Goal: Transaction & Acquisition: Purchase product/service

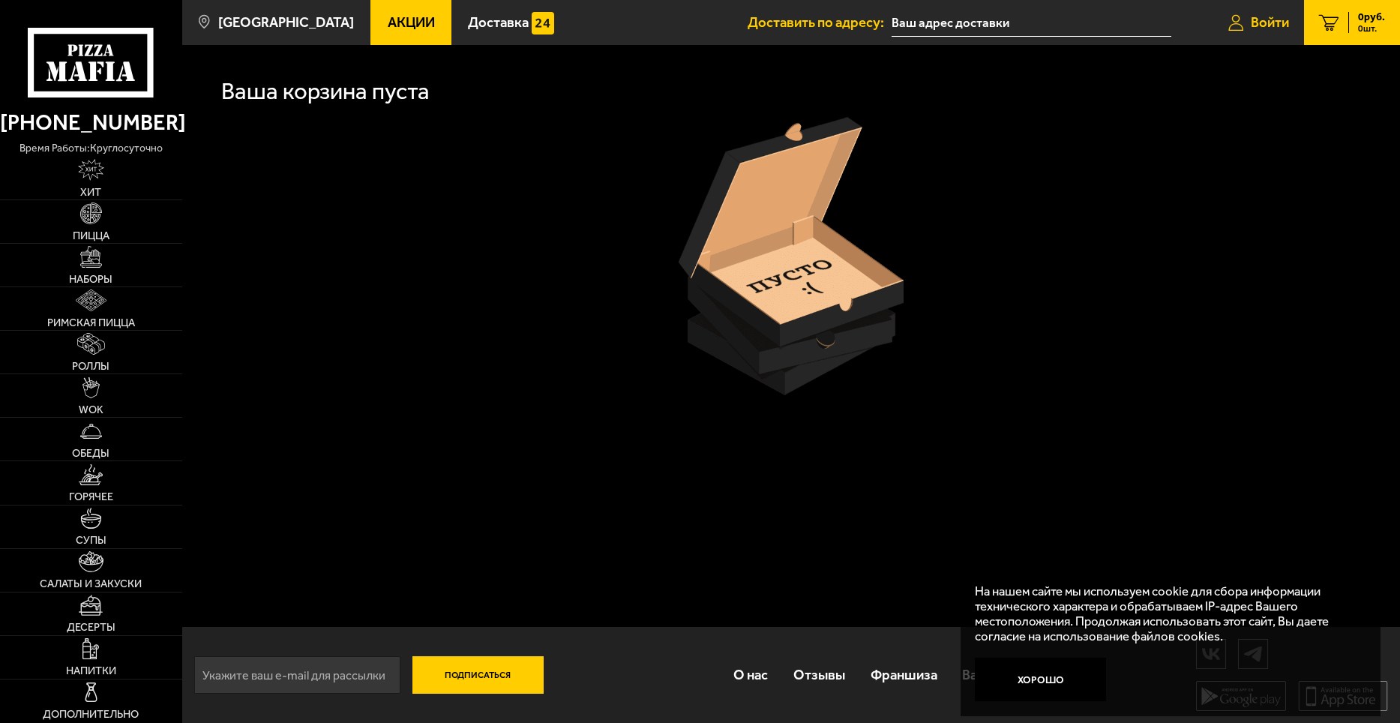
click at [1269, 24] on span "Войти" at bounding box center [1270, 23] width 38 height 14
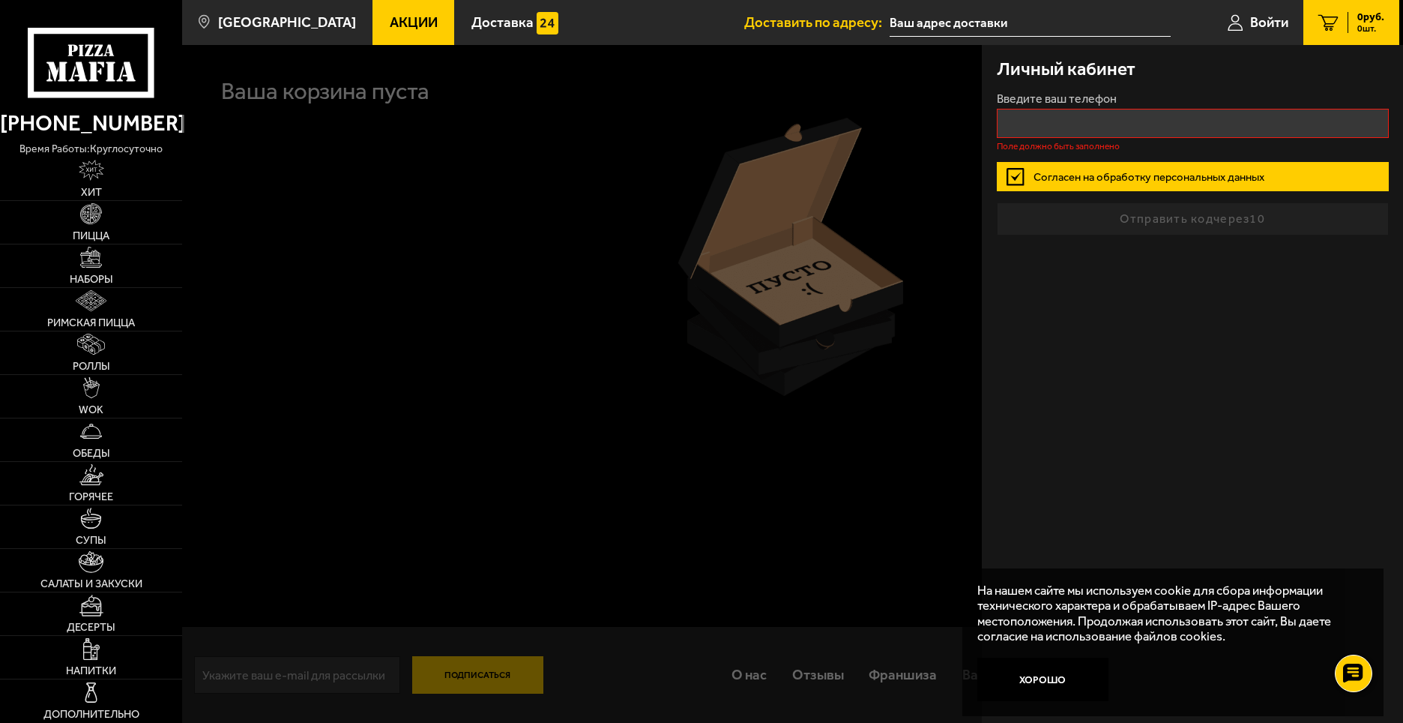
click at [1050, 681] on button "Хорошо" at bounding box center [1044, 680] width 132 height 44
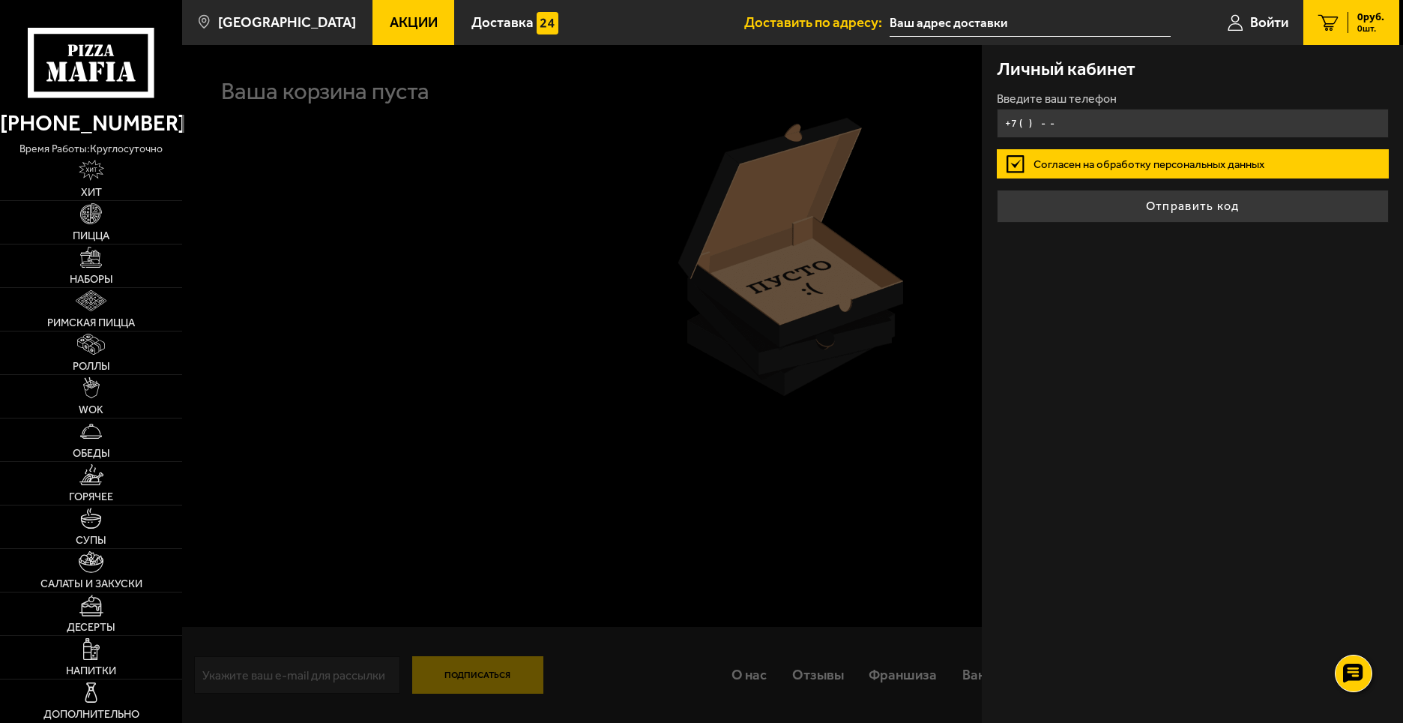
click at [1080, 119] on input "+7 ( ) - -" at bounding box center [1193, 123] width 392 height 29
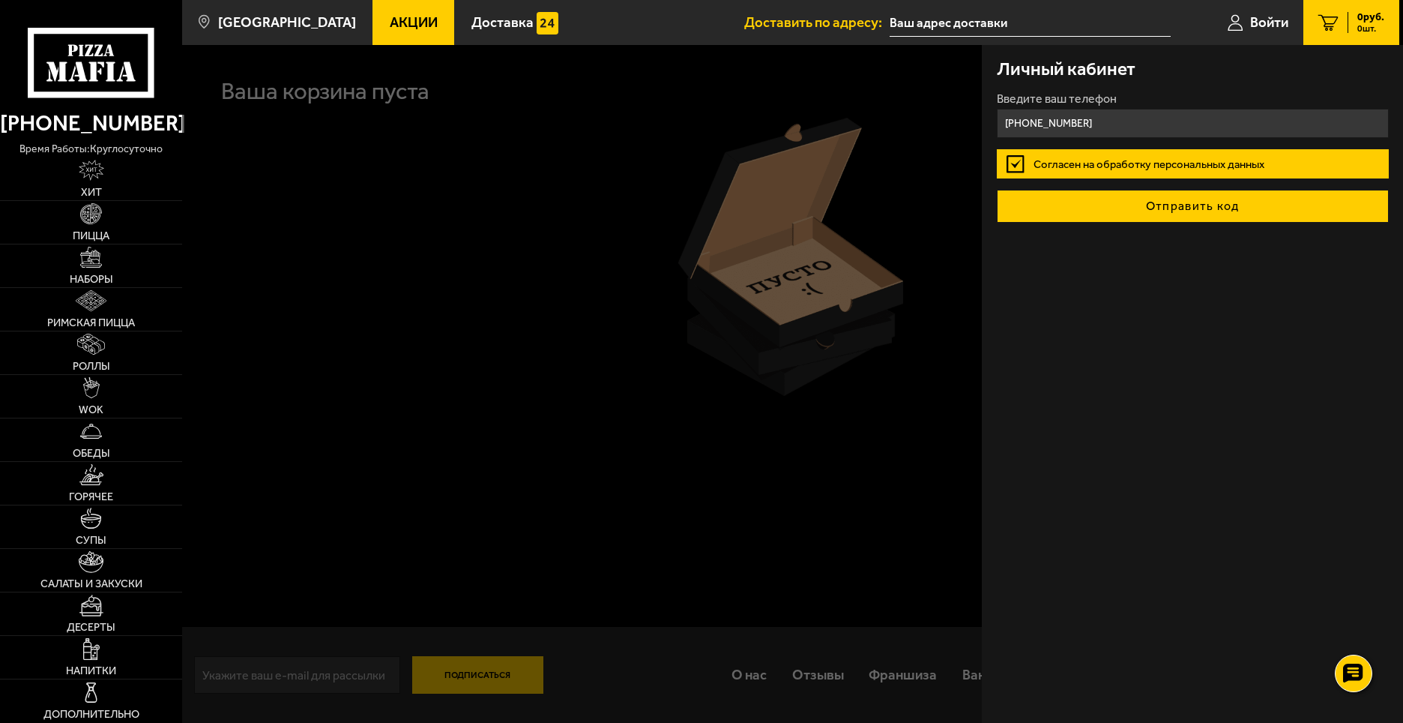
type input "[PHONE_NUMBER]"
click at [1180, 205] on button "Отправить код" at bounding box center [1193, 206] width 392 height 33
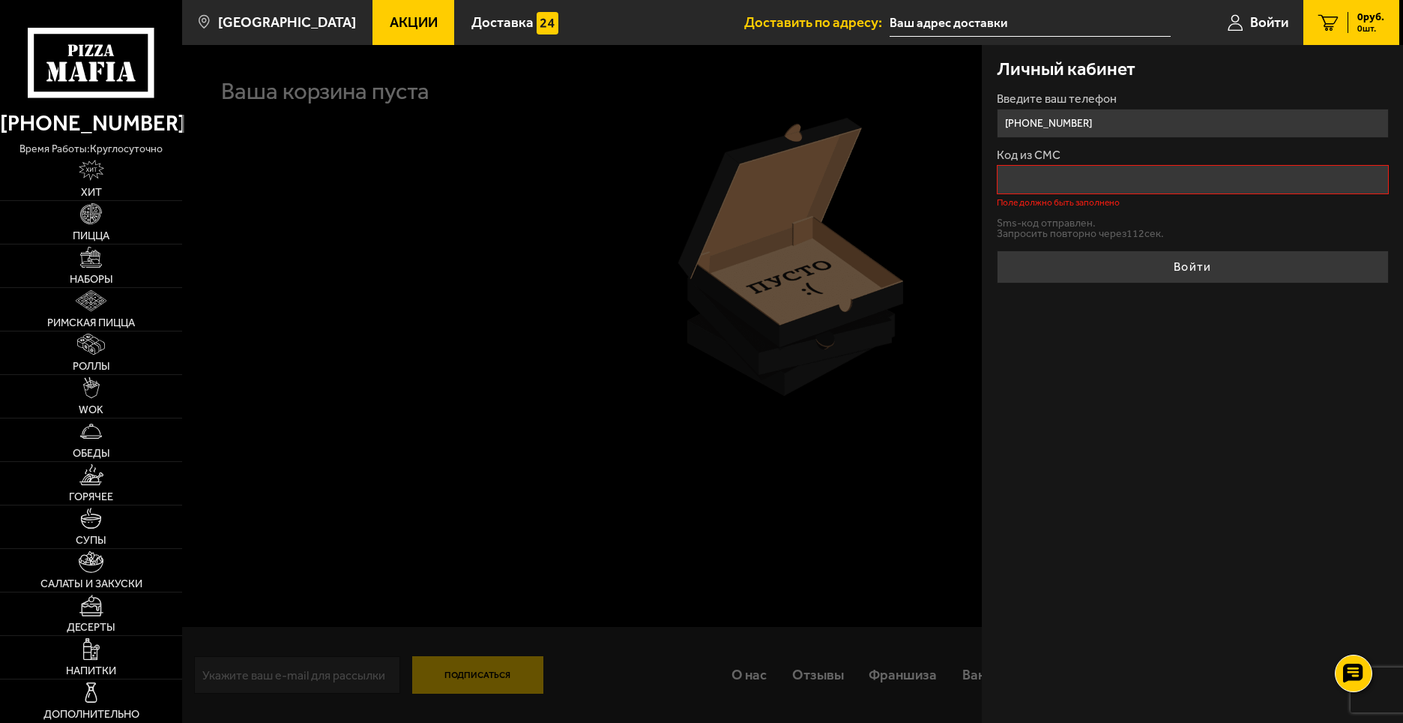
click at [1039, 400] on div "Личный кабинет Введите ваш телефон [PHONE_NUMBER] Код из СМС Поле должно быть з…" at bounding box center [1192, 384] width 421 height 678
click at [1080, 190] on input "Код из СМС" at bounding box center [1193, 179] width 392 height 29
click at [1122, 286] on div "Личный кабинет Введите ваш телефон [PHONE_NUMBER] Код из СМС Поле должно быть з…" at bounding box center [1192, 384] width 421 height 678
click at [390, 19] on span "Акции" at bounding box center [414, 23] width 48 height 14
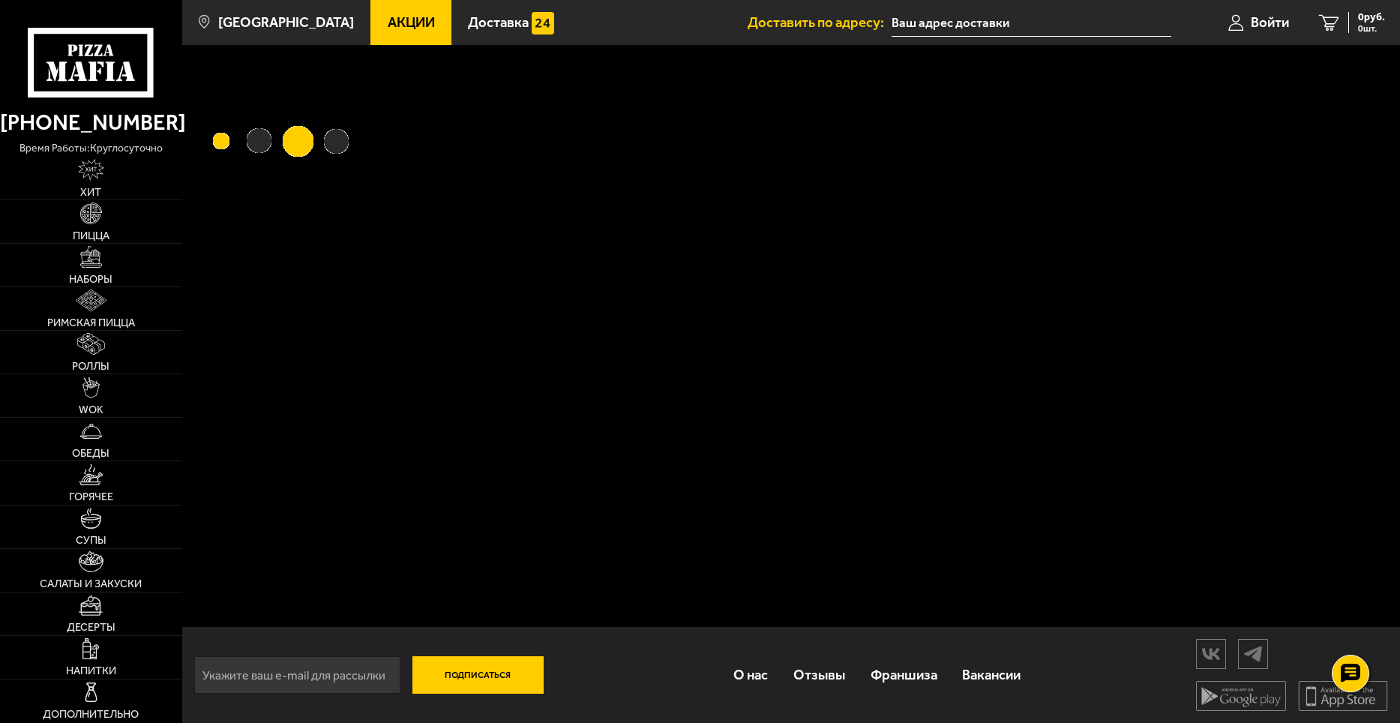
click at [388, 19] on span "Акции" at bounding box center [411, 23] width 47 height 14
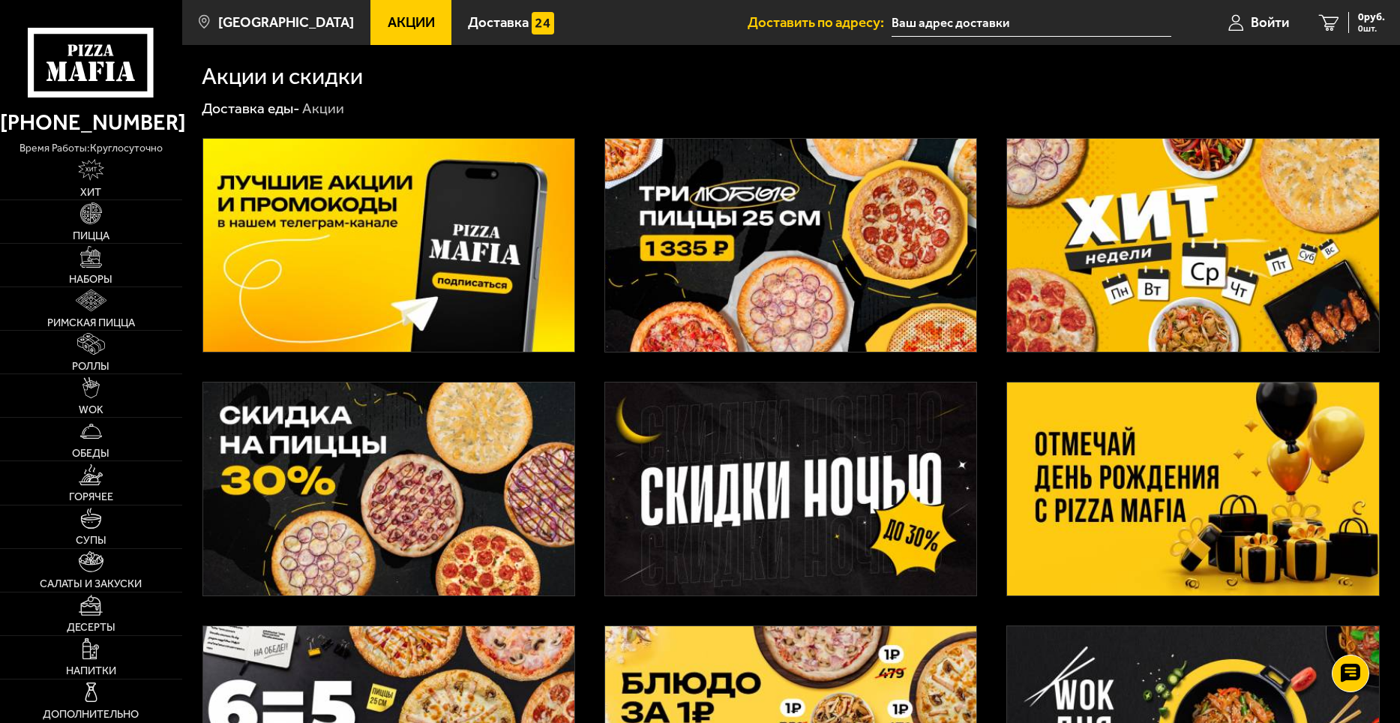
click at [763, 259] on img at bounding box center [790, 245] width 371 height 213
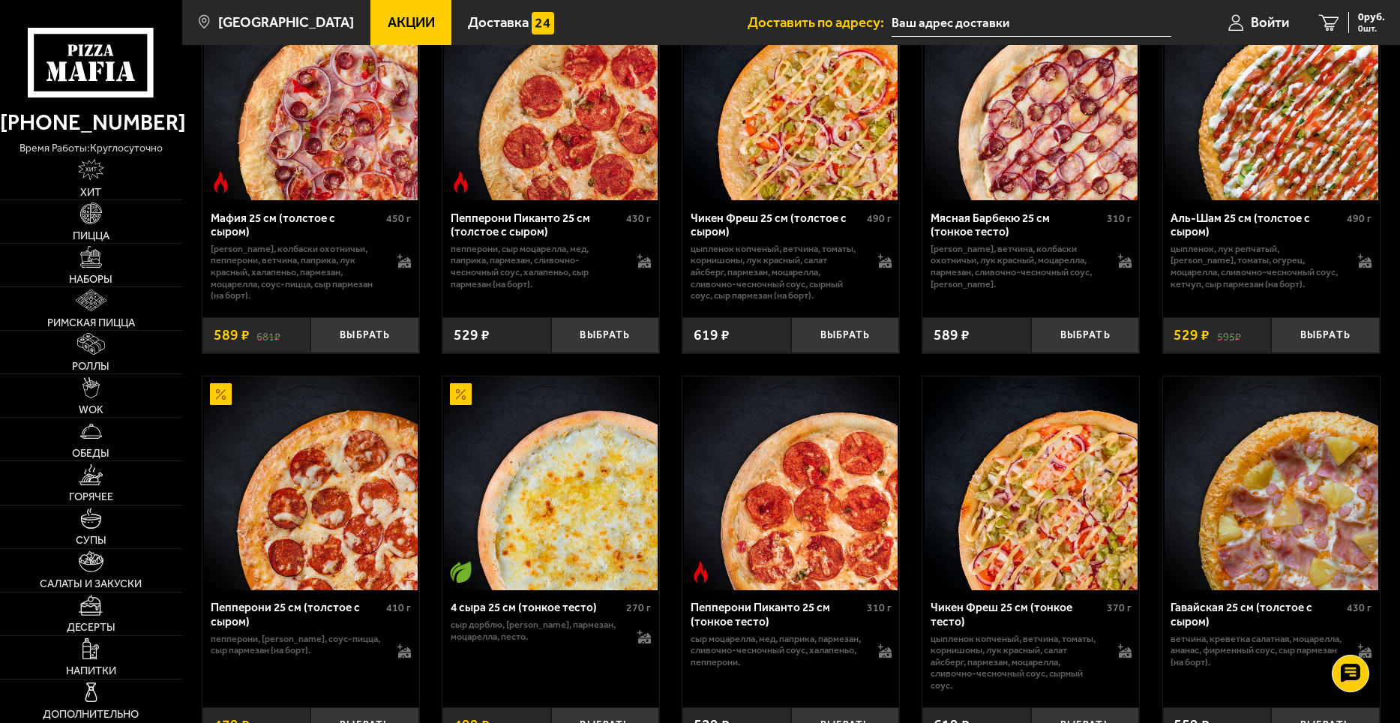
scroll to position [675, 0]
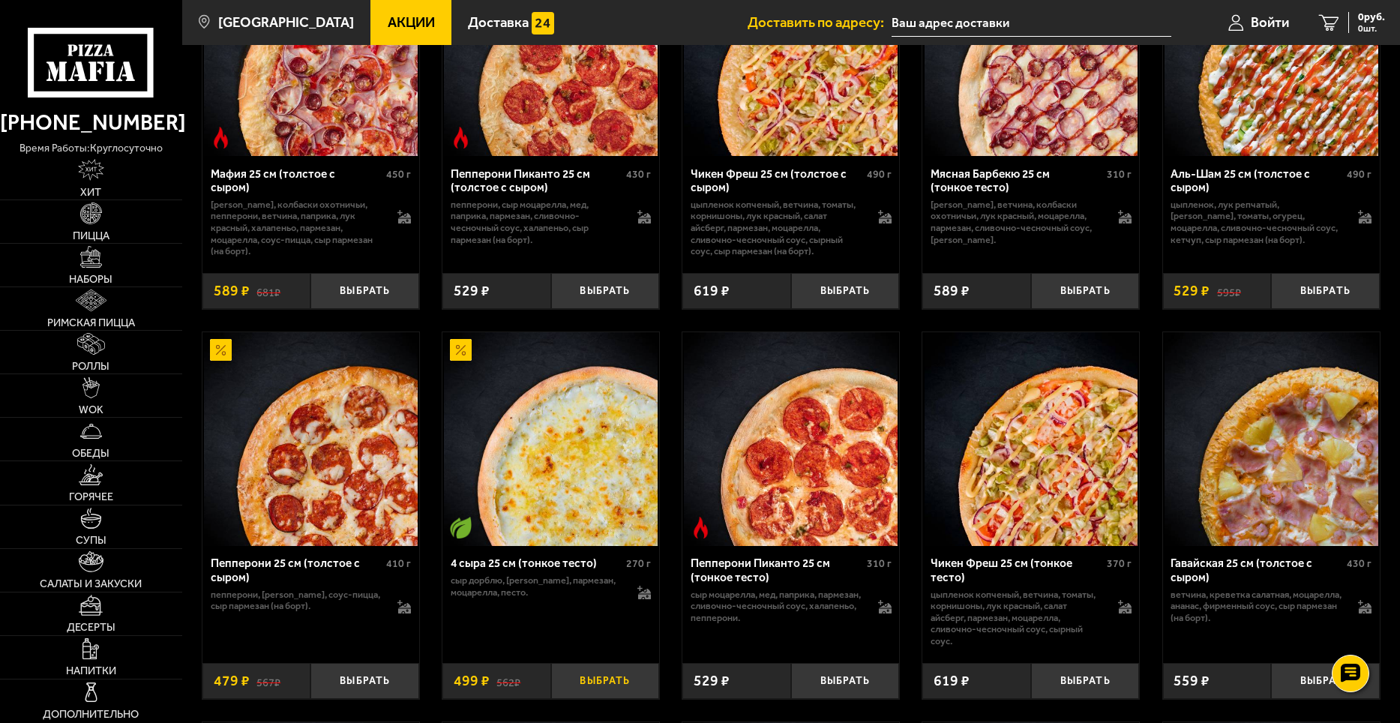
click at [604, 692] on button "Выбрать" at bounding box center [605, 681] width 109 height 36
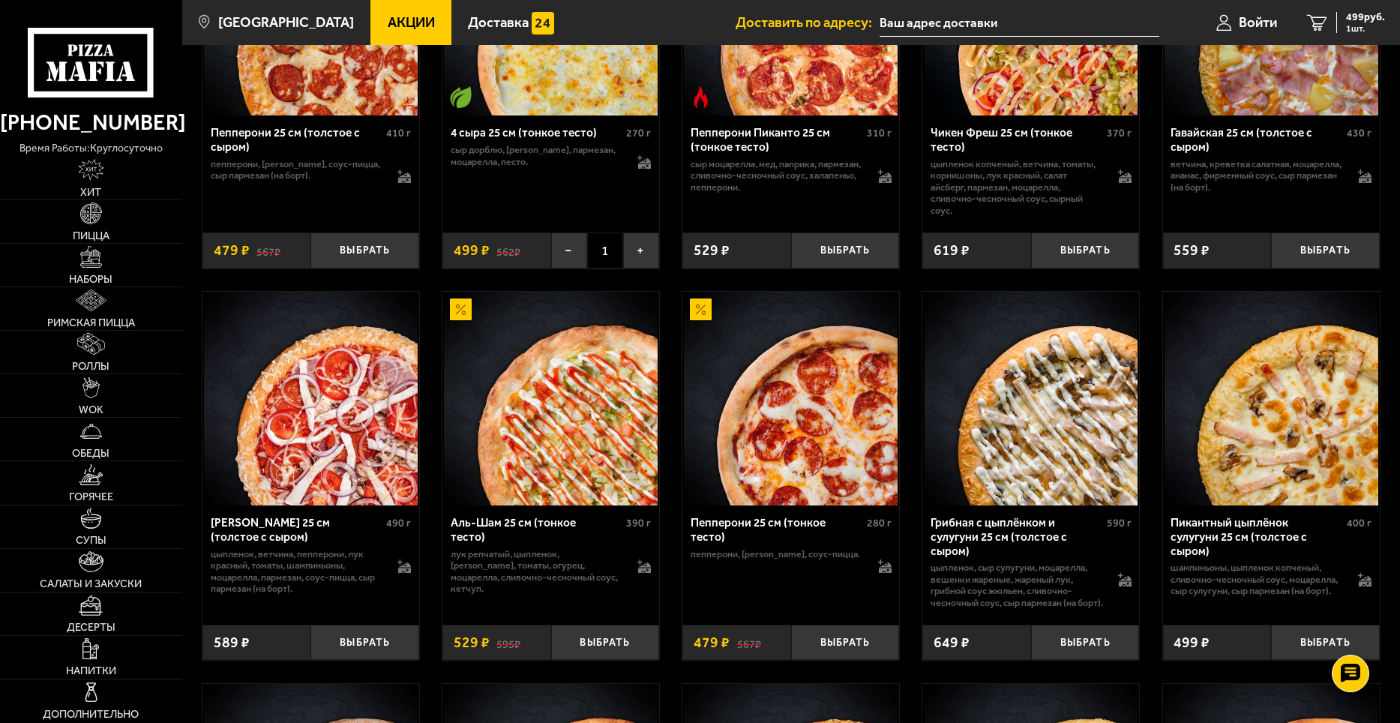
scroll to position [1125, 0]
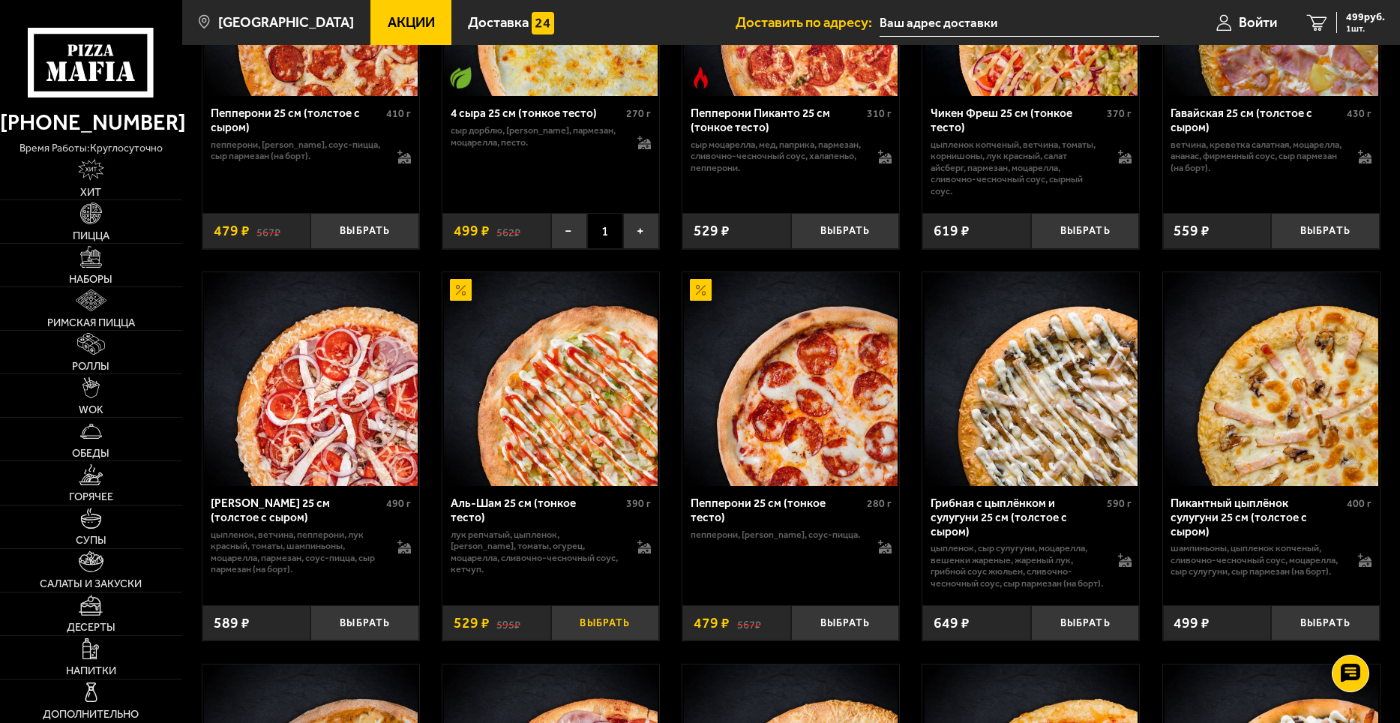
click at [608, 641] on button "Выбрать" at bounding box center [605, 623] width 109 height 36
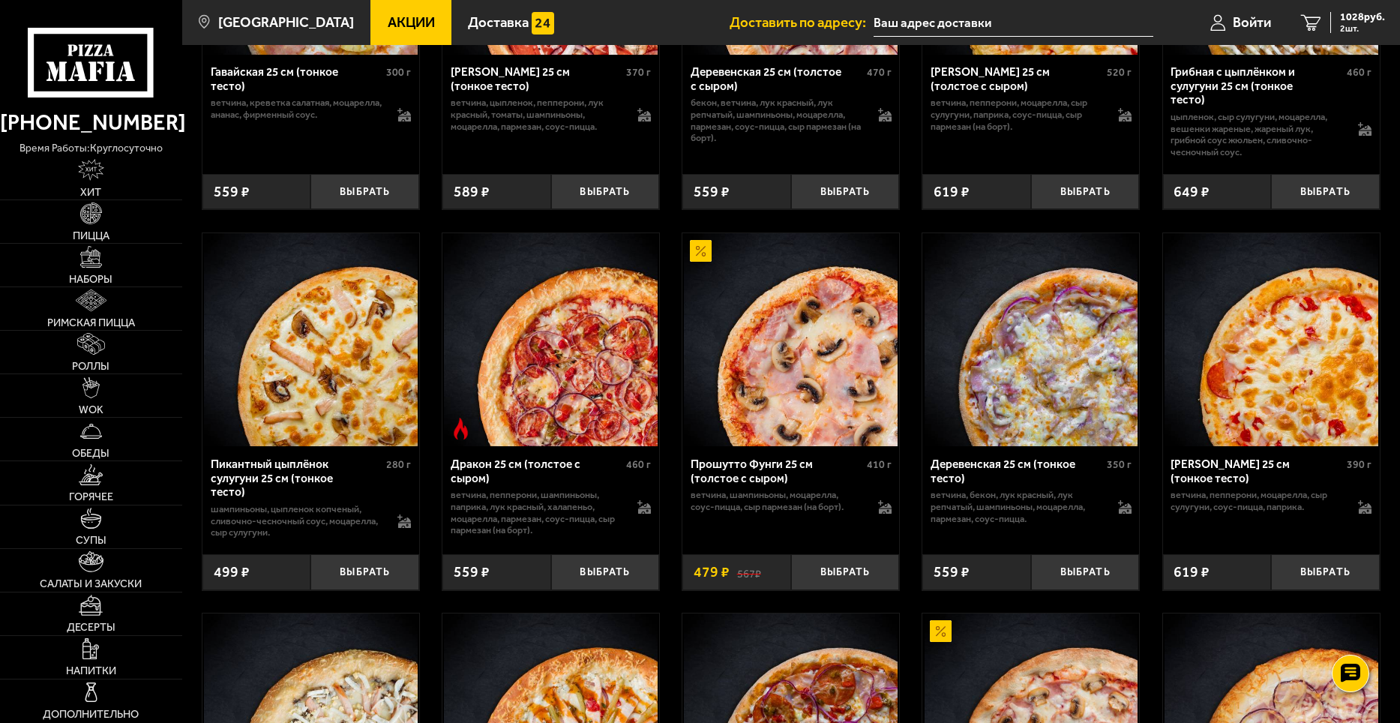
scroll to position [1949, 0]
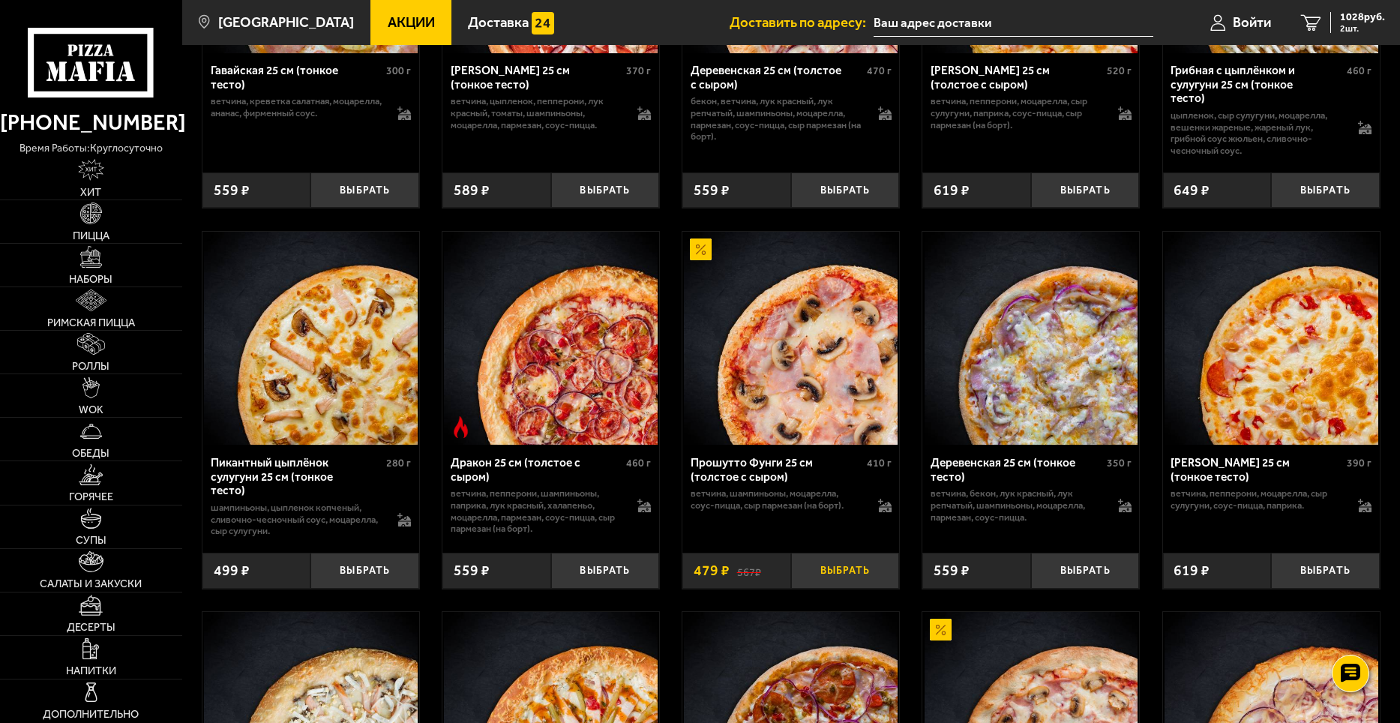
click at [846, 579] on button "Выбрать" at bounding box center [845, 571] width 109 height 36
click at [1365, 7] on link "3 1507 руб. 3 шт." at bounding box center [1343, 22] width 114 height 45
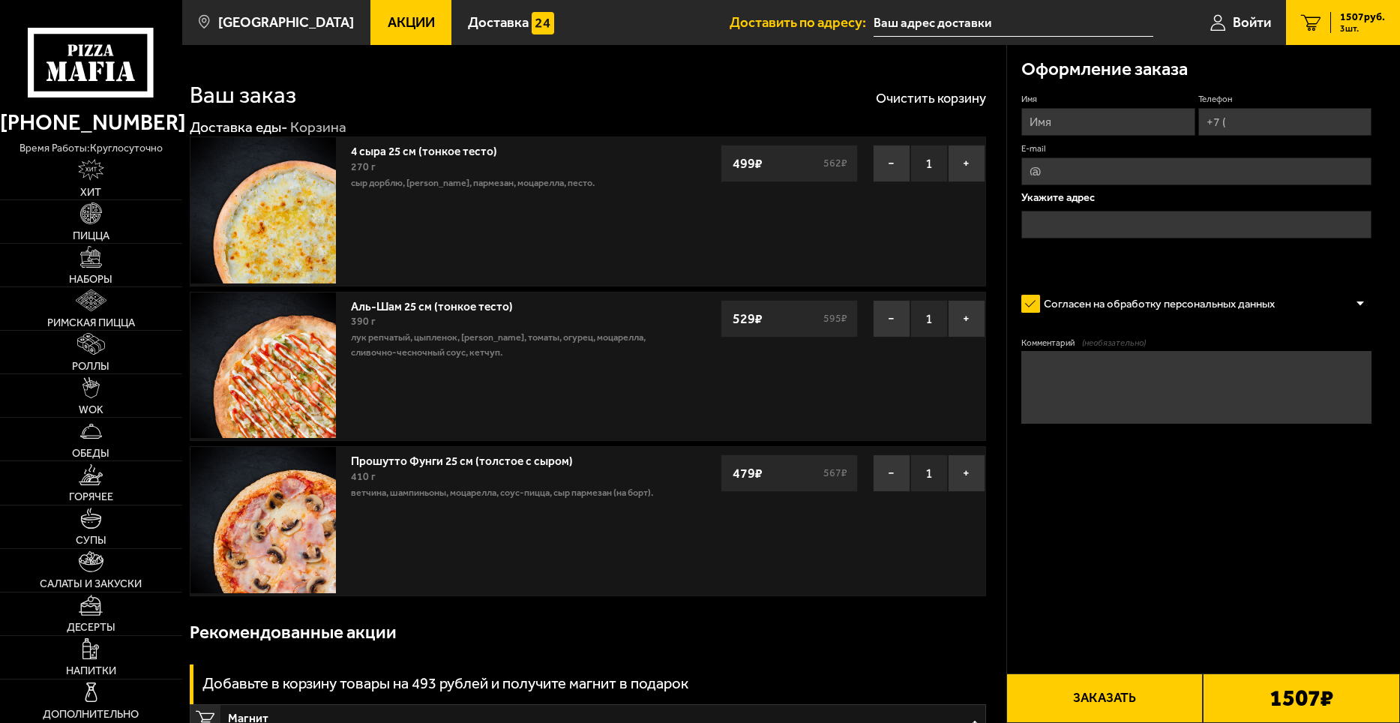
click at [957, 16] on input "text" at bounding box center [1013, 23] width 280 height 28
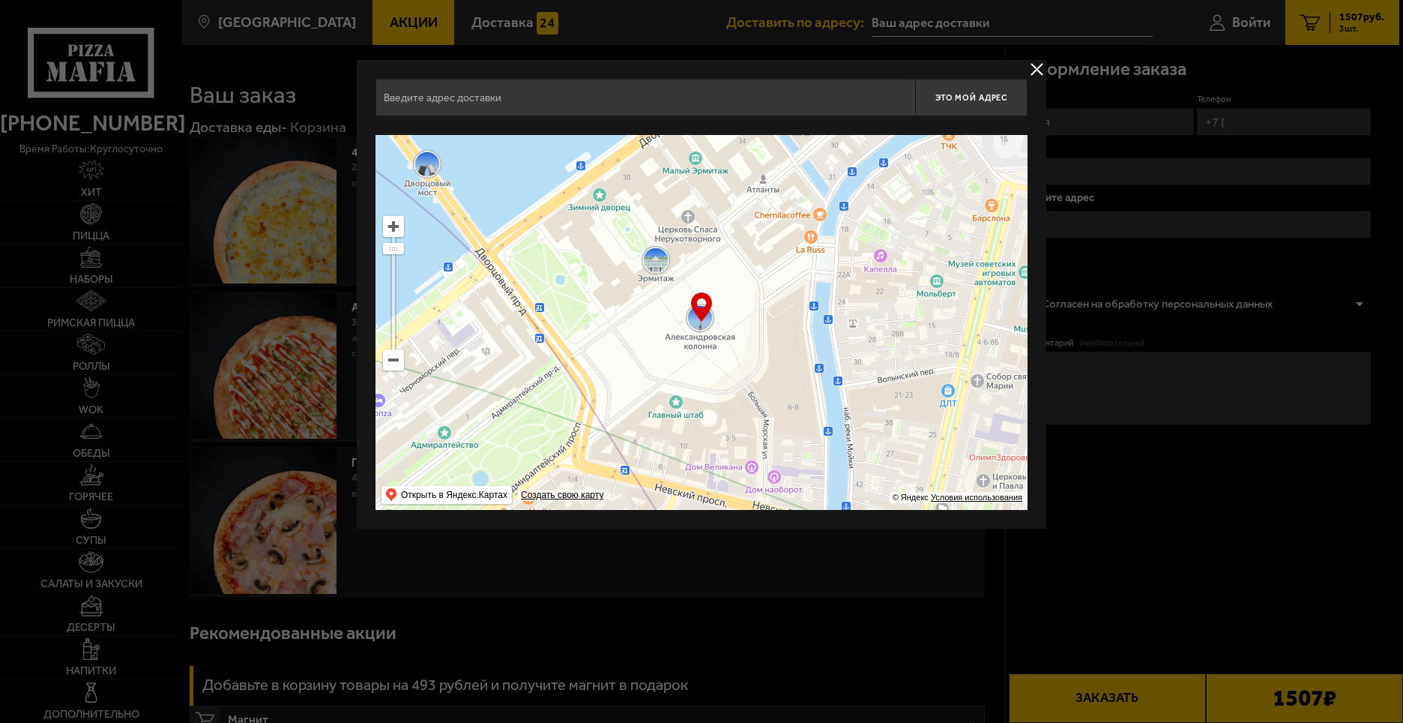
click at [767, 94] on input "text" at bounding box center [646, 97] width 540 height 37
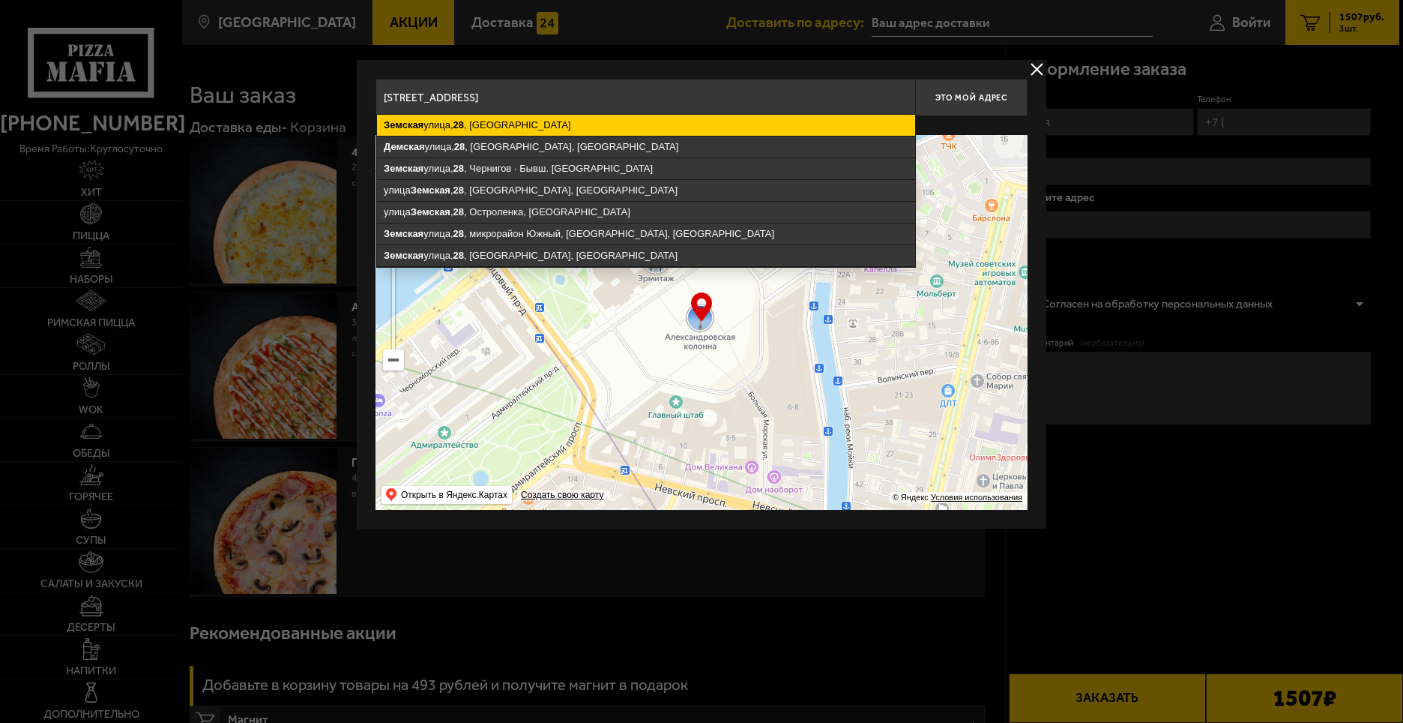
click at [560, 120] on ymaps "[STREET_ADDRESS]" at bounding box center [646, 125] width 538 height 21
type input "[STREET_ADDRESS]"
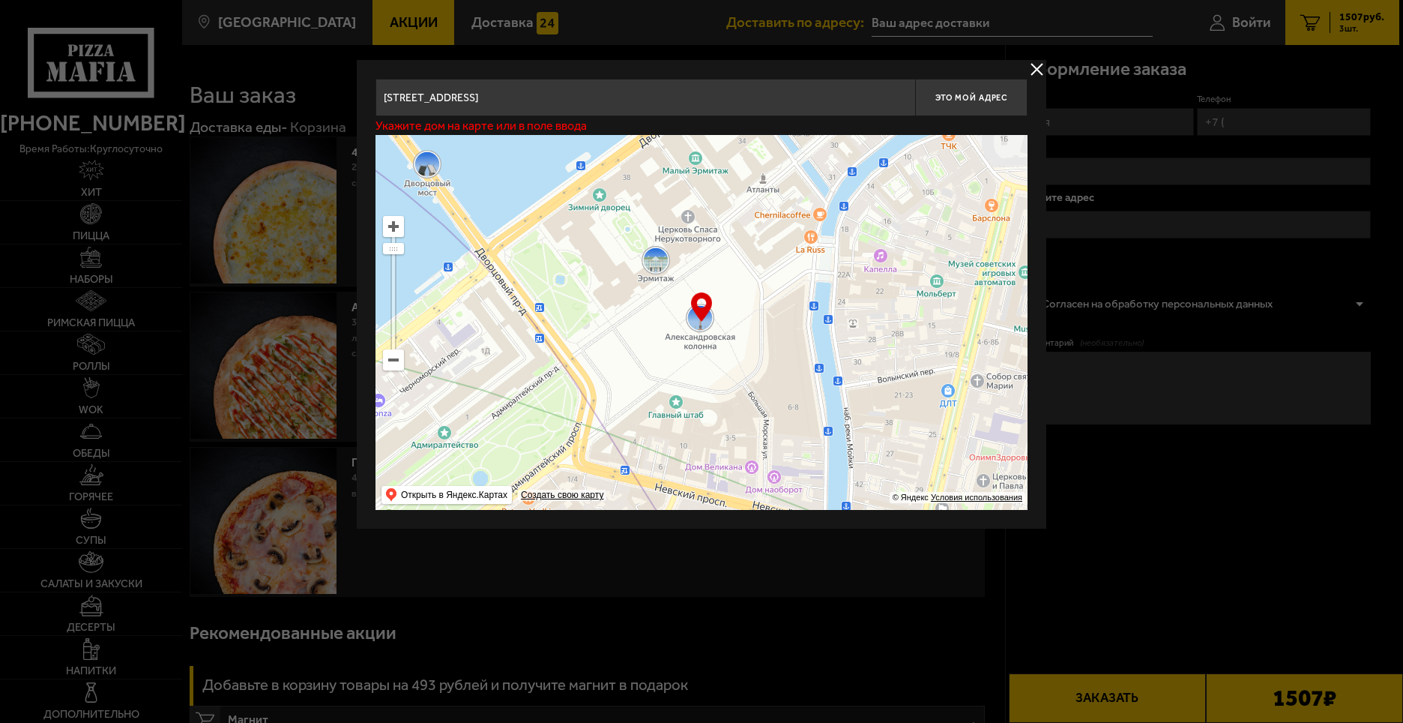
type input "[STREET_ADDRESS]"
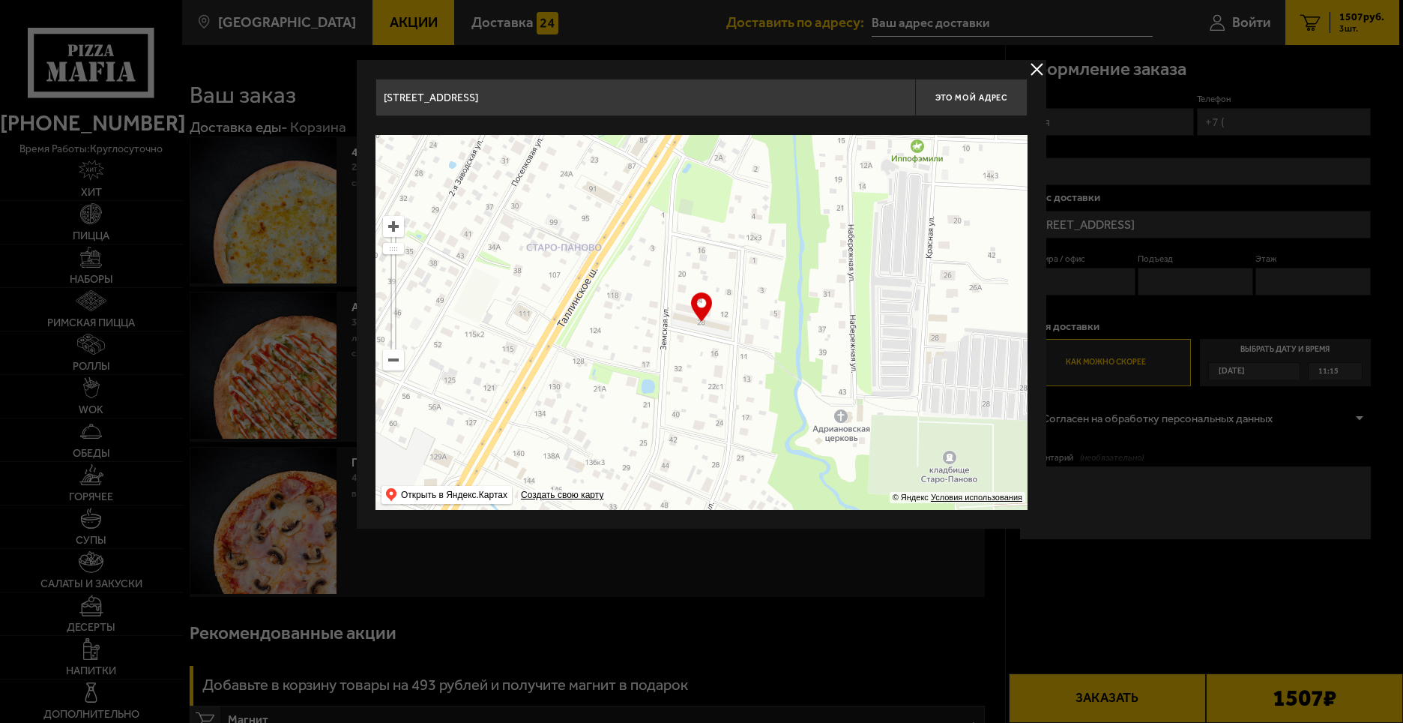
click at [395, 229] on ymaps at bounding box center [393, 226] width 19 height 19
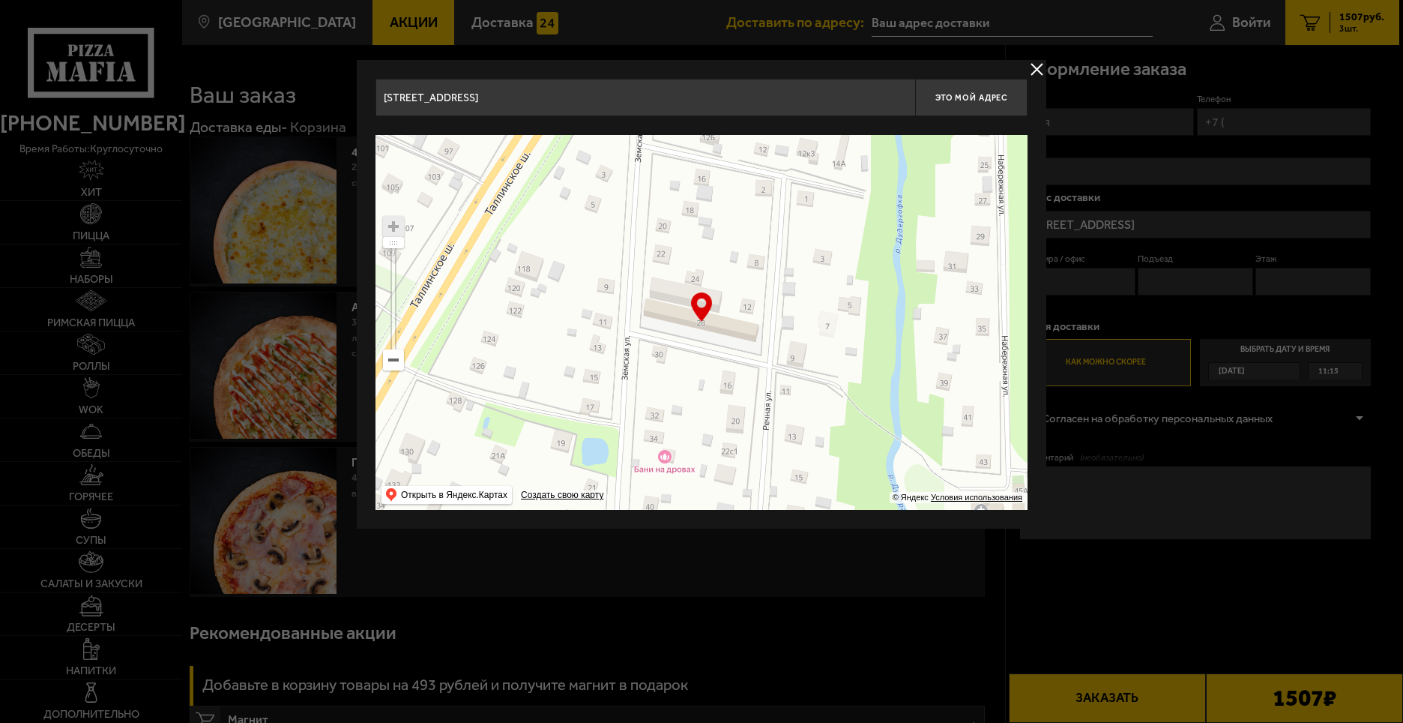
click at [395, 229] on ymaps at bounding box center [393, 226] width 19 height 19
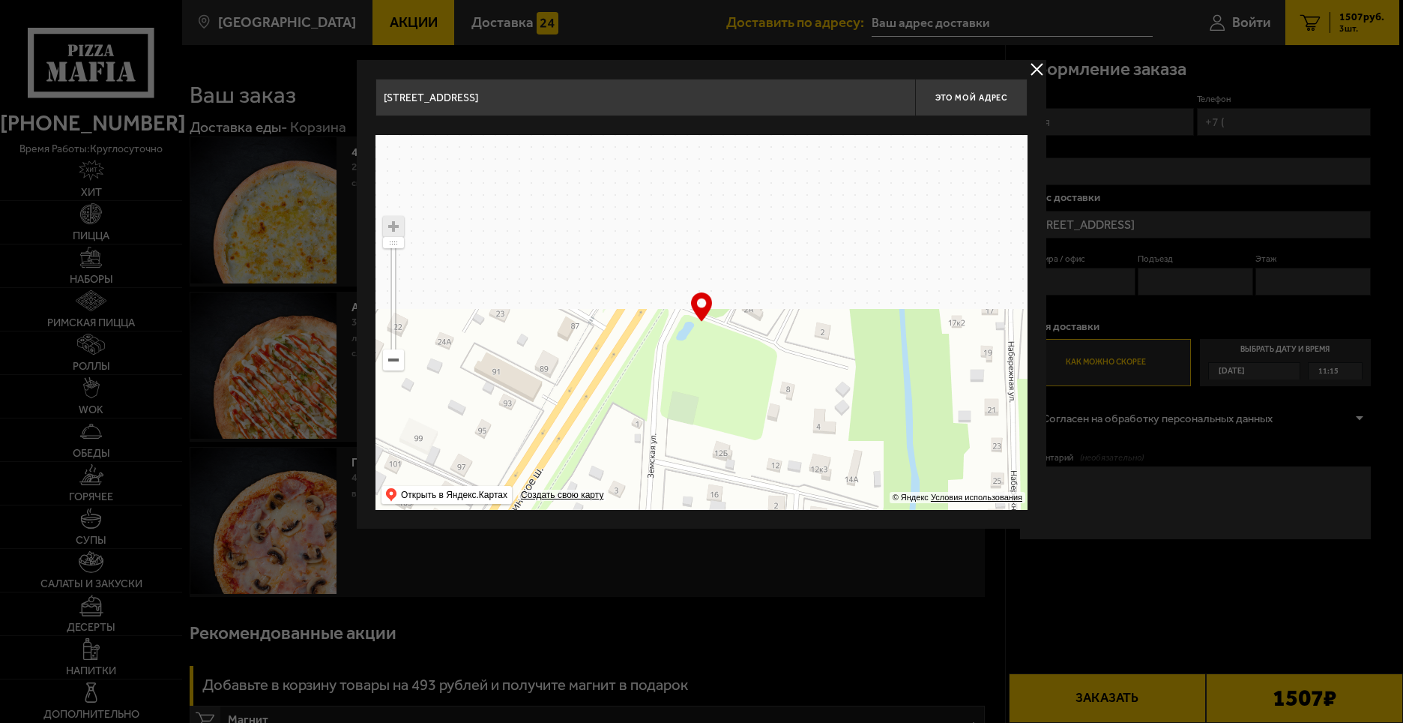
drag, startPoint x: 565, startPoint y: 240, endPoint x: 608, endPoint y: 505, distance: 268.9
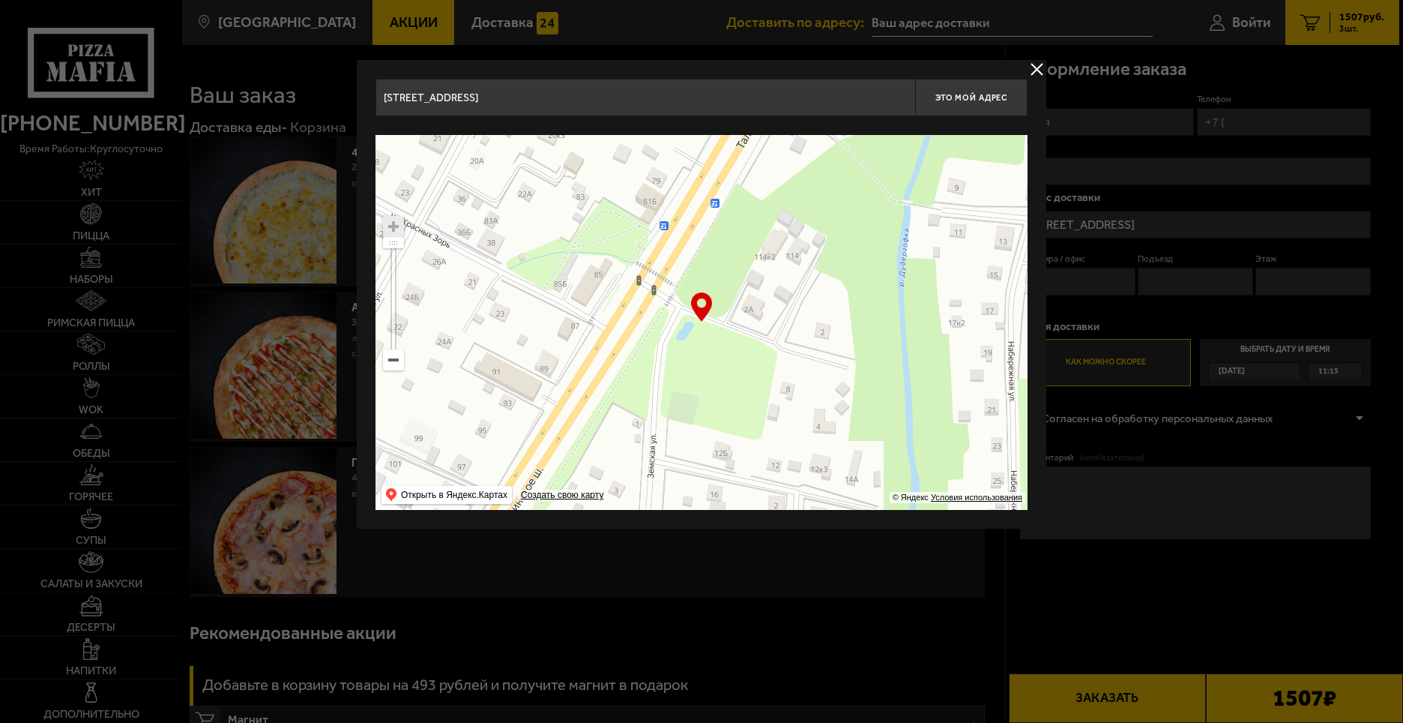
click at [577, 555] on main "[GEOGRAPHIC_DATA] Все Акции Доставка Личный кабинет Акции Доставка Доставить по…" at bounding box center [791, 587] width 1218 height 1175
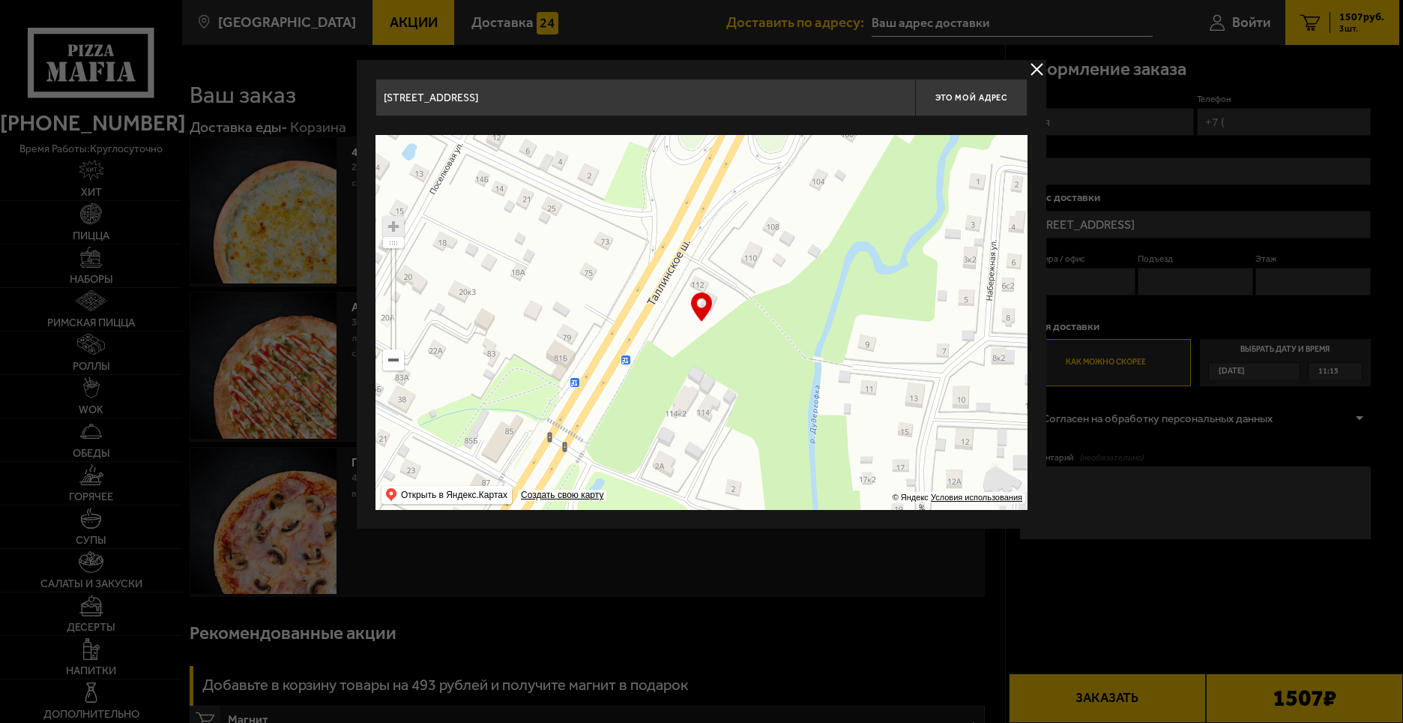
drag, startPoint x: 879, startPoint y: 364, endPoint x: 806, endPoint y: 517, distance: 169.7
click at [806, 517] on div "[GEOGRAPHIC_DATA], 28 , [STREET_ADDRESS] , [PERSON_NAME][GEOGRAPHIC_DATA][STREE…" at bounding box center [702, 294] width 690 height 469
click at [970, 89] on button "Это мой адрес" at bounding box center [971, 97] width 112 height 37
type input "[STREET_ADDRESS]"
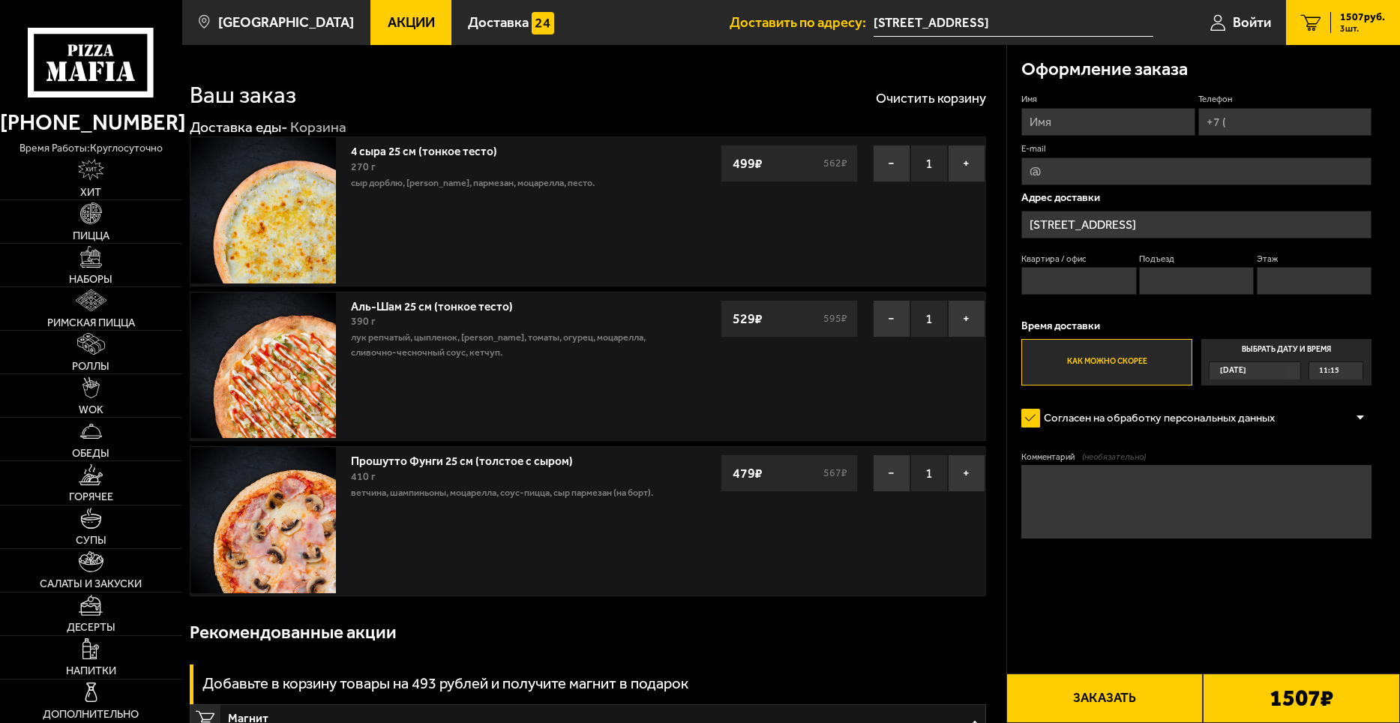
click at [1101, 123] on input "Имя" at bounding box center [1107, 122] width 173 height 28
type input "[PERSON_NAME]"
click at [1293, 115] on input "Телефон" at bounding box center [1284, 122] width 173 height 28
type input "[PHONE_NUMBER]"
click at [1185, 183] on input "E-mail" at bounding box center [1196, 171] width 350 height 28
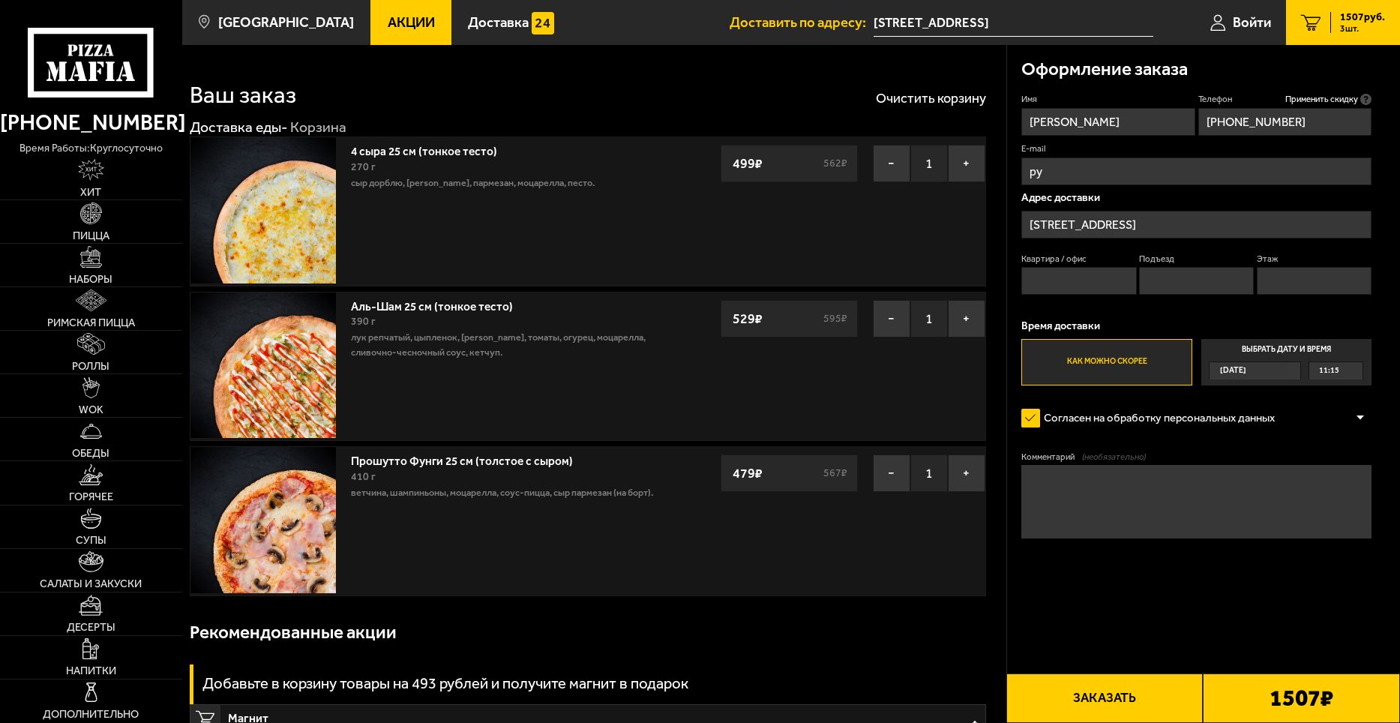
type input "р"
type input "[PERSON_NAME][EMAIL_ADDRESS][DOMAIN_NAME]"
click at [1103, 280] on input "Квартира / офис" at bounding box center [1078, 281] width 115 height 28
type input "4"
click at [1204, 280] on input "Подъезд" at bounding box center [1196, 281] width 115 height 28
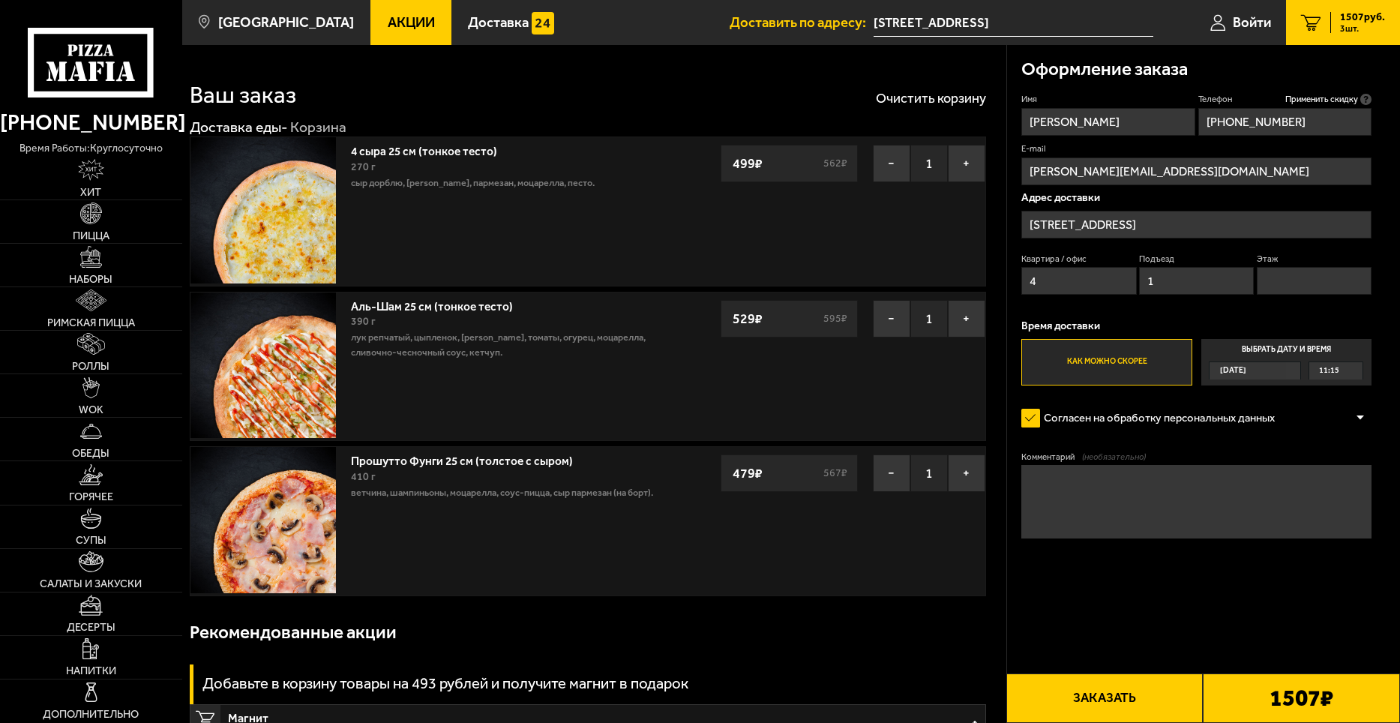
type input "1"
click at [1287, 280] on input "Этаж" at bounding box center [1314, 281] width 115 height 28
type input "1"
click at [1322, 351] on label "Выбрать дату и время [DATE] 11:15" at bounding box center [1286, 362] width 171 height 46
click at [0, 0] on input "Выбрать дату и время [DATE] 11:15" at bounding box center [0, 0] width 0 height 0
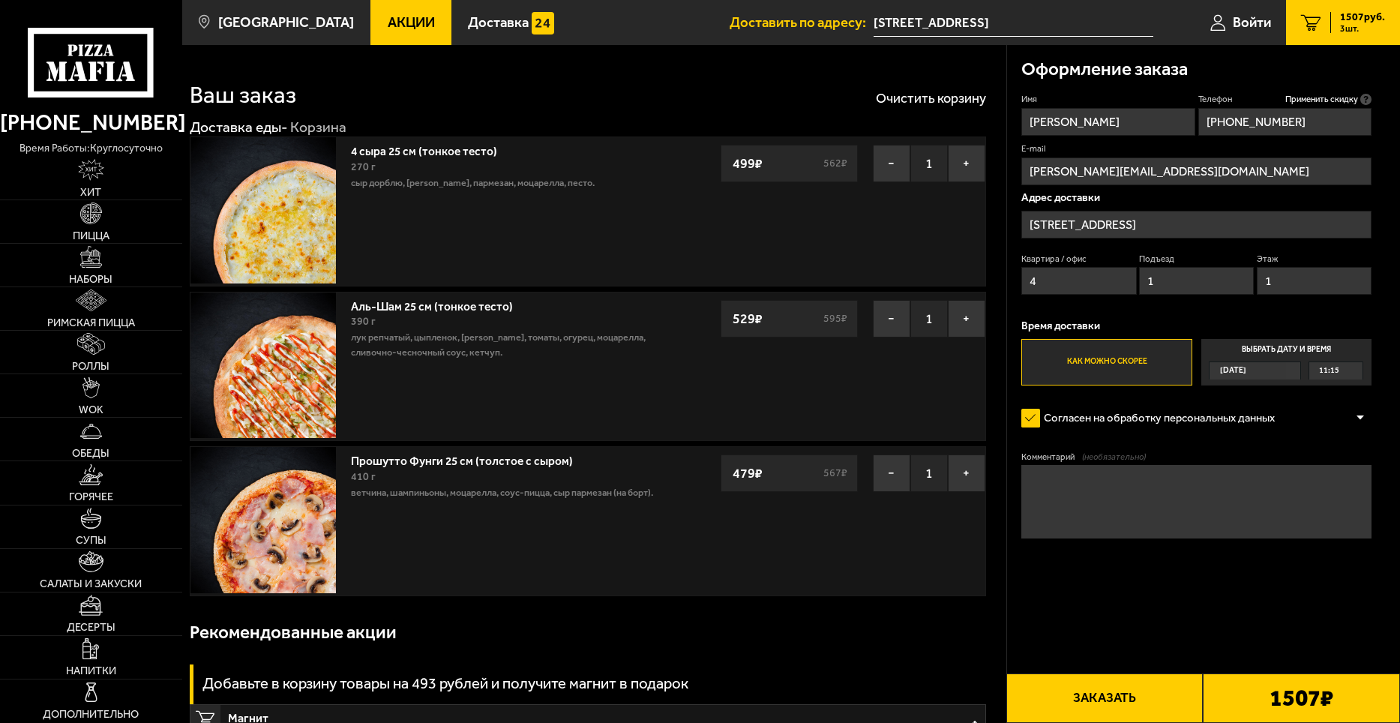
click at [1340, 372] on div "11:15" at bounding box center [1335, 370] width 53 height 16
click at [0, 0] on input "Выбрать дату и время [DATE] 11:15" at bounding box center [0, 0] width 0 height 0
click at [1355, 367] on div "11:15" at bounding box center [1335, 370] width 53 height 16
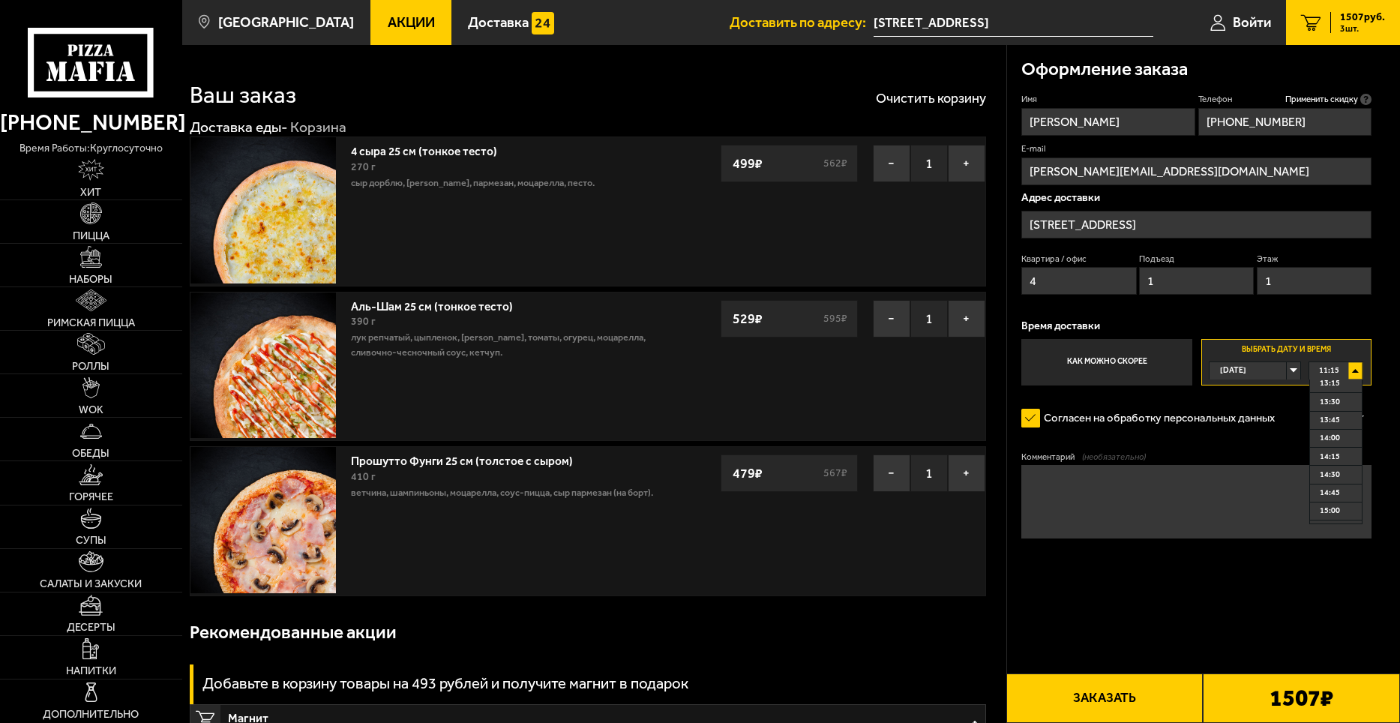
scroll to position [225, 0]
click at [1337, 433] on span "15:00" at bounding box center [1330, 435] width 20 height 16
click at [1197, 500] on textarea "Комментарий (необязательно)" at bounding box center [1196, 501] width 350 height 73
type textarea "G"
type textarea "Позвонить, когда [PERSON_NAME] при едет к дому."
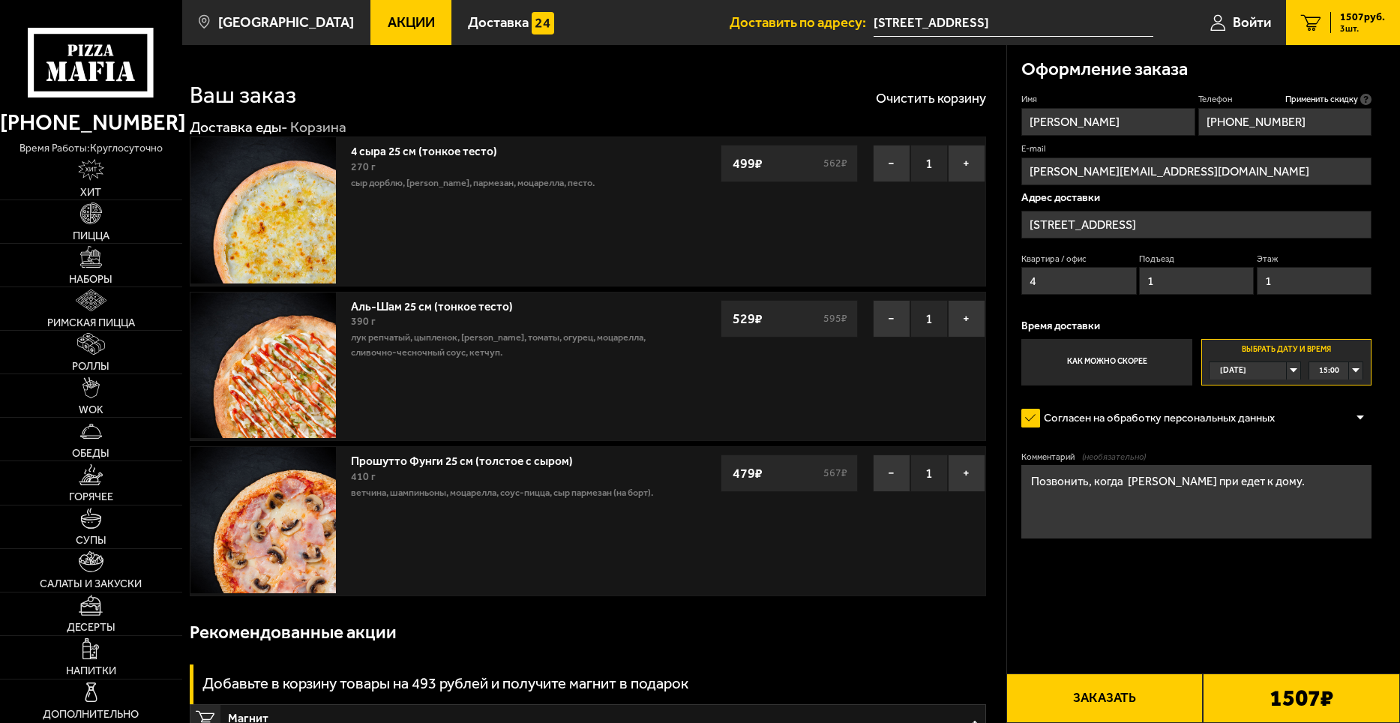
click at [1100, 687] on button "Заказать" at bounding box center [1104, 697] width 197 height 49
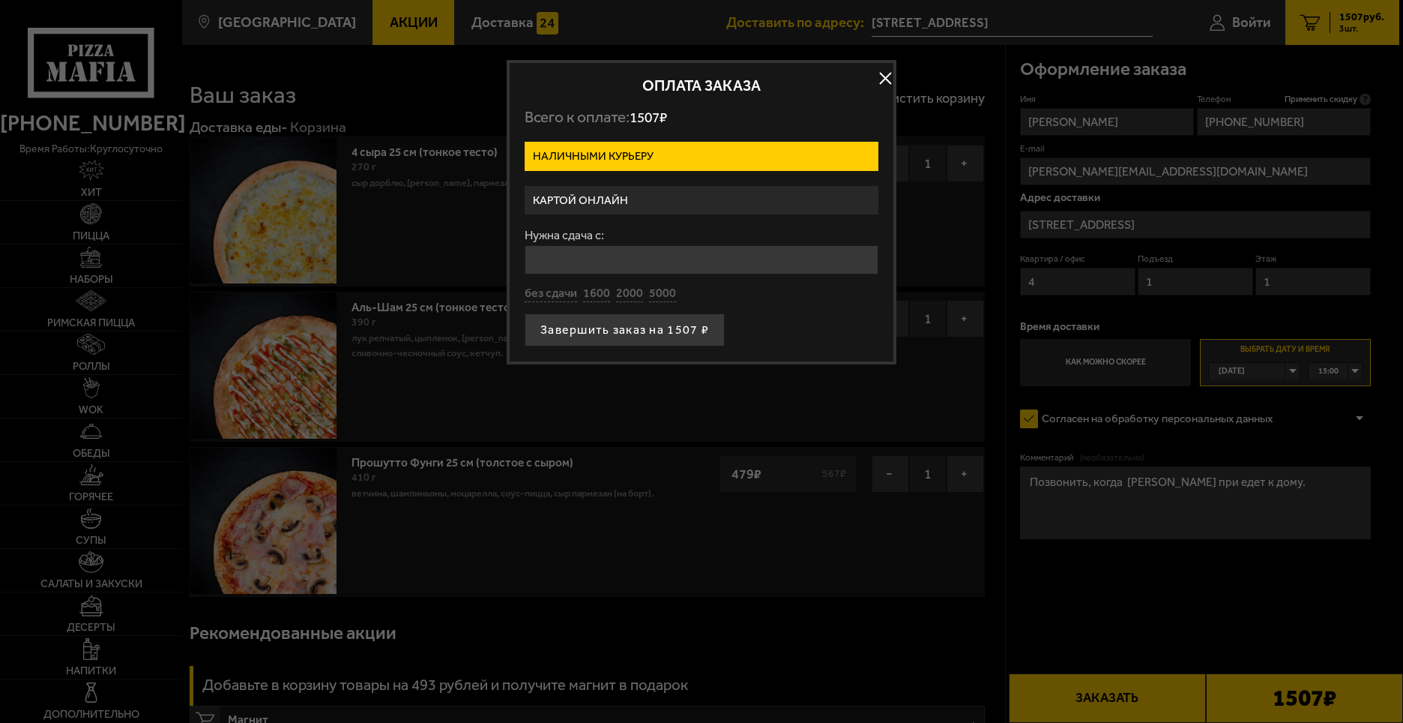
click at [683, 202] on label "Картой онлайн" at bounding box center [702, 200] width 354 height 29
click at [0, 0] on input "Картой онлайн" at bounding box center [0, 0] width 0 height 0
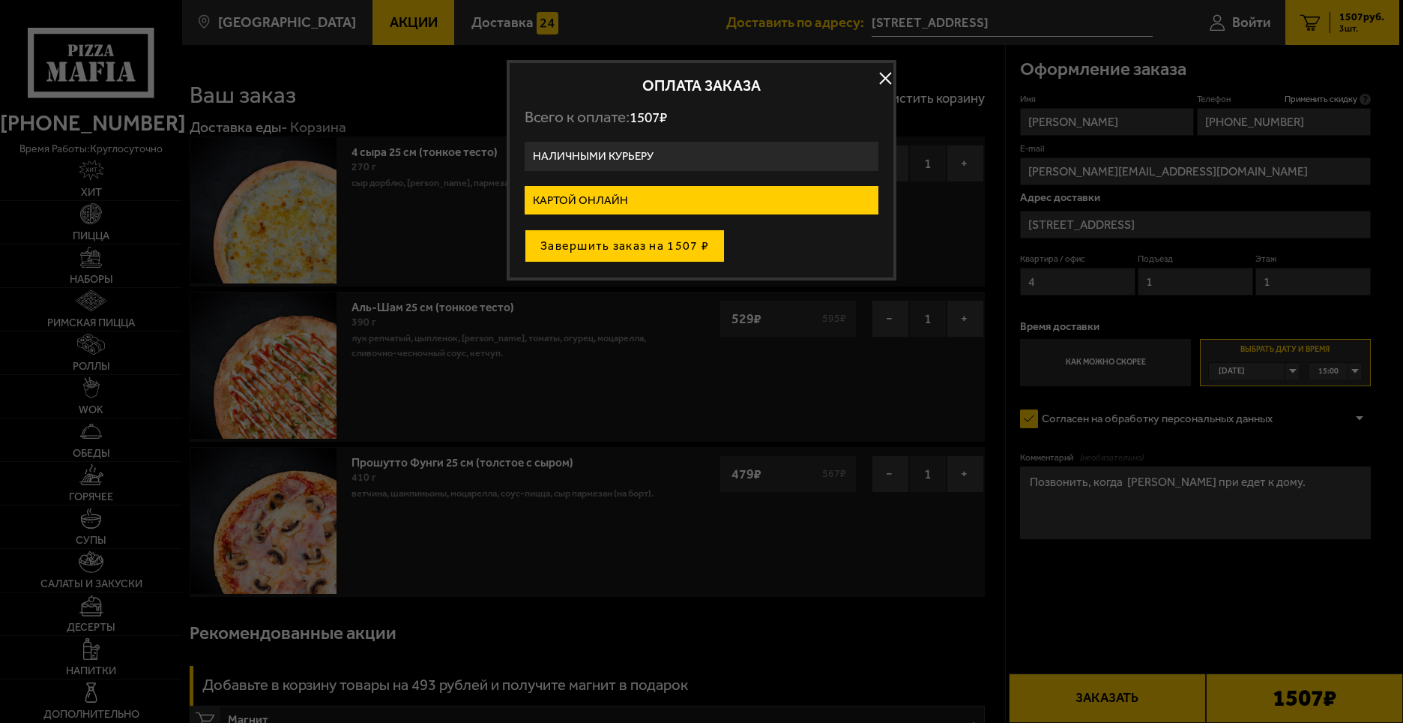
click at [667, 244] on button "Завершить заказ на 1507 ₽" at bounding box center [625, 245] width 200 height 33
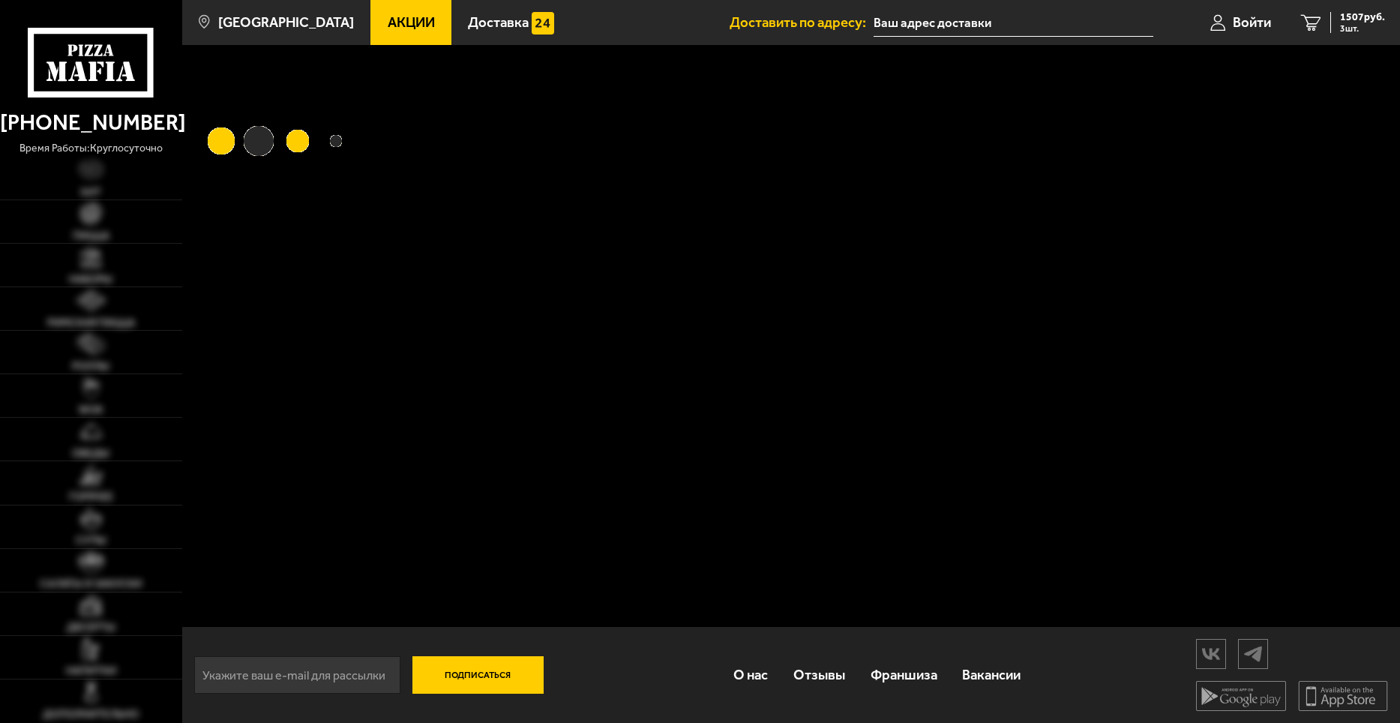
type input "[STREET_ADDRESS]"
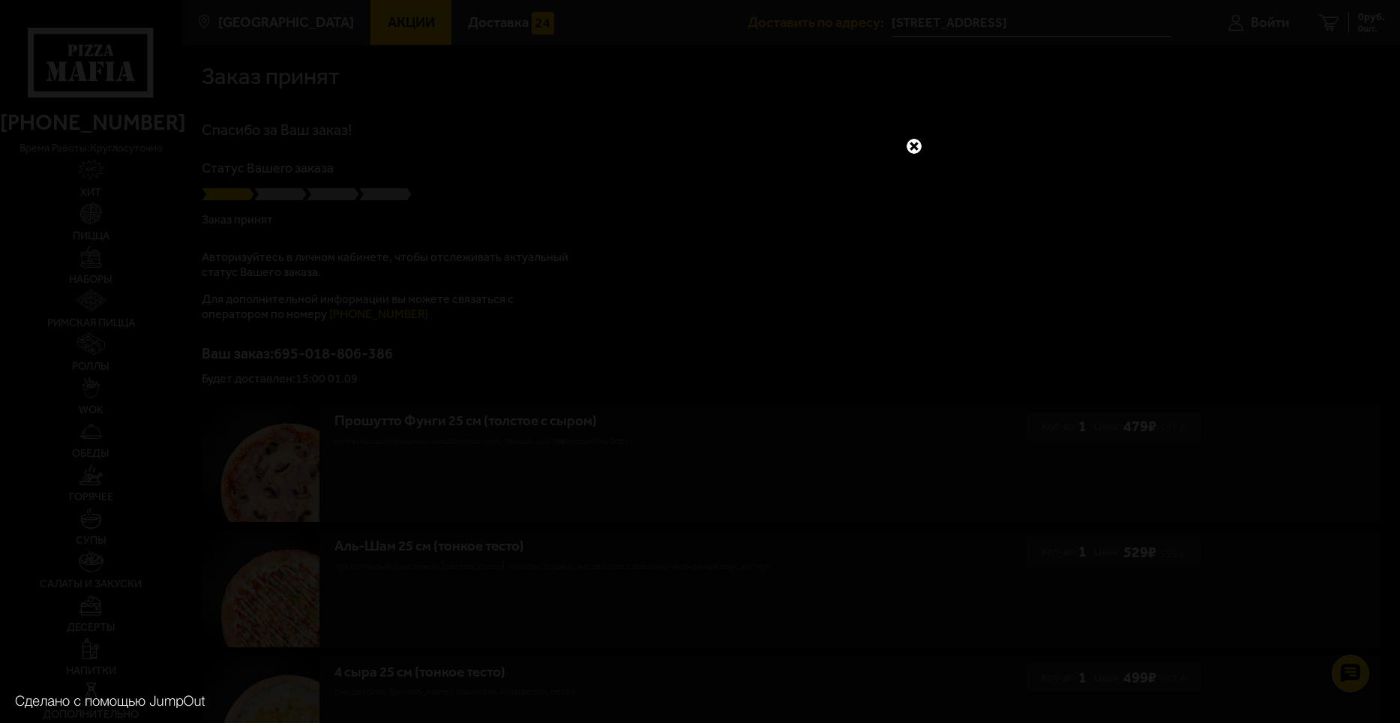
click at [918, 149] on link at bounding box center [913, 145] width 19 height 19
